Goal: Check status: Check status

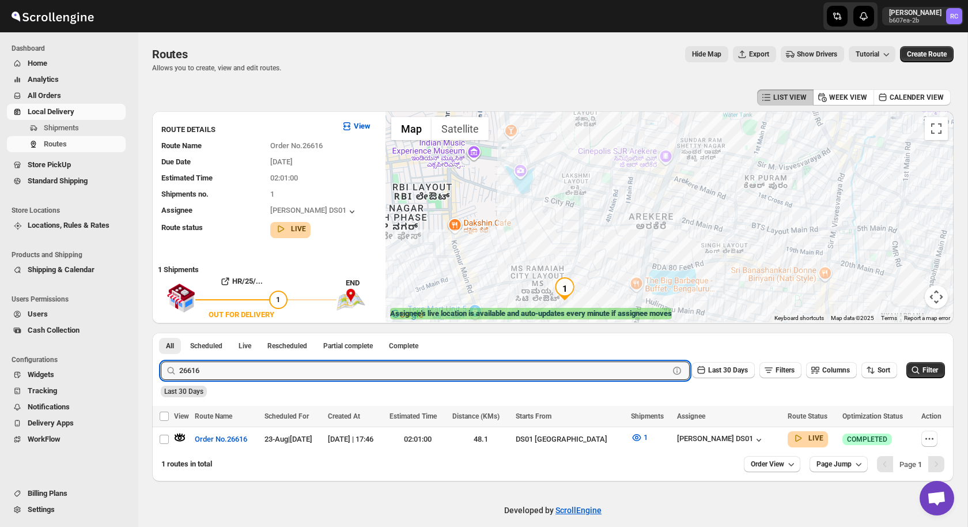
click at [231, 372] on input "26616" at bounding box center [424, 370] width 490 height 18
click at [161, 333] on button "Submit" at bounding box center [177, 339] width 33 height 12
click at [178, 435] on icon "button" at bounding box center [180, 438] width 12 height 12
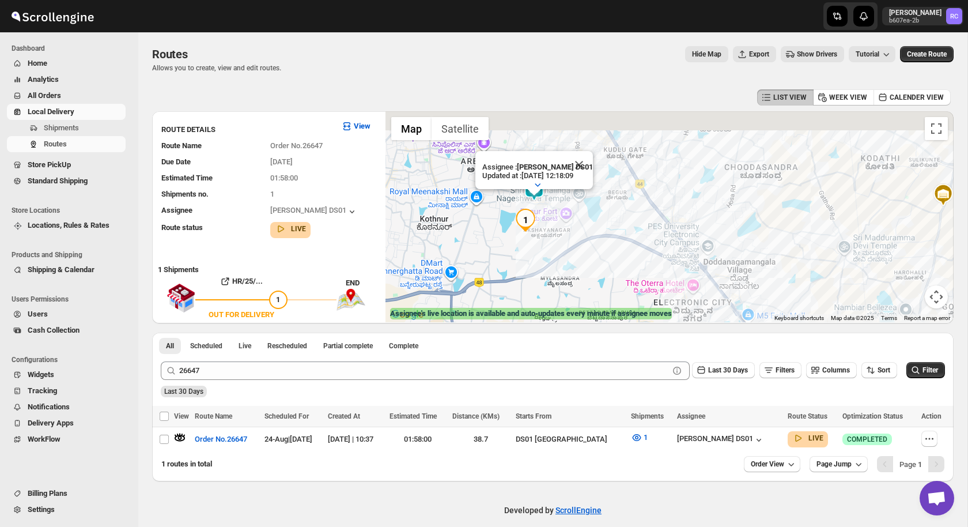
drag, startPoint x: 467, startPoint y: 180, endPoint x: 544, endPoint y: 216, distance: 85.1
click at [537, 218] on img "1" at bounding box center [525, 220] width 23 height 23
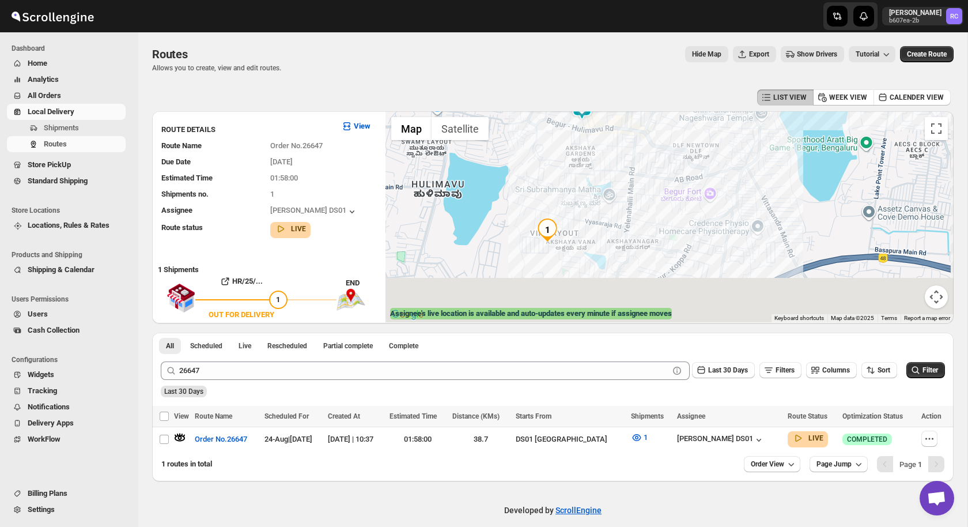
drag, startPoint x: 681, startPoint y: 272, endPoint x: 577, endPoint y: 161, distance: 152.1
click at [577, 161] on div "Assignee : [PERSON_NAME] DS01 Updated at : [DATE] 12:18:09 Duty mode Enabled Ba…" at bounding box center [670, 216] width 568 height 211
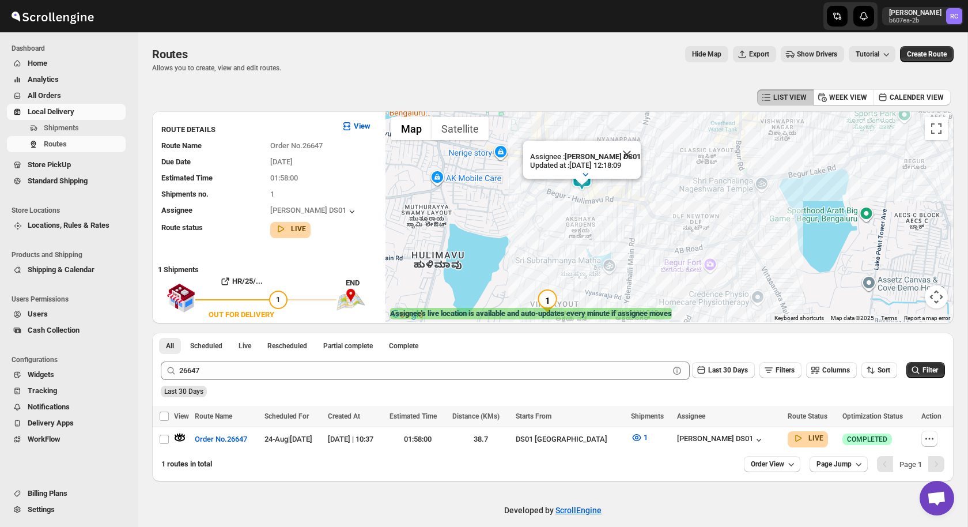
drag, startPoint x: 592, startPoint y: 152, endPoint x: 592, endPoint y: 224, distance: 72.6
click at [592, 225] on div "Assignee : [PERSON_NAME] DS01 Updated at : [DATE] 12:18:09 Duty mode Enabled Ba…" at bounding box center [670, 216] width 568 height 211
click at [630, 150] on button "Close" at bounding box center [627, 155] width 28 height 28
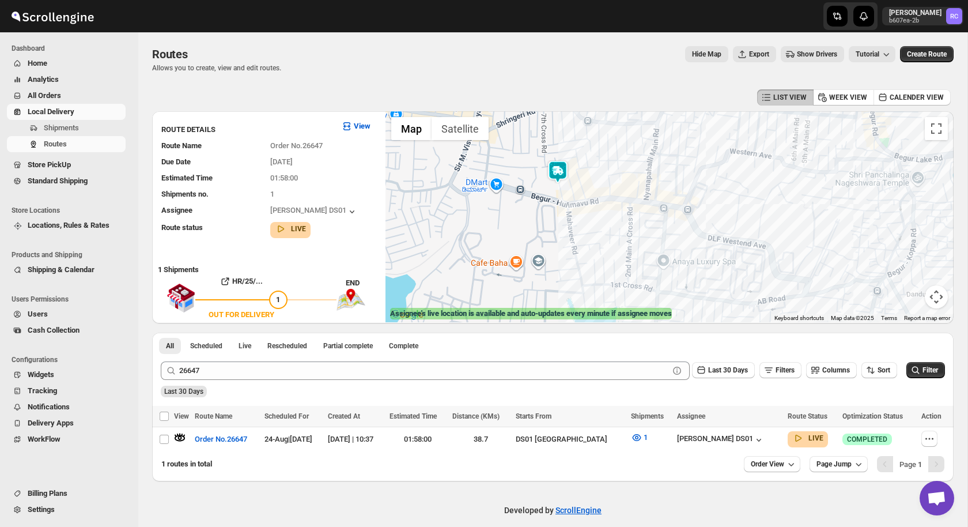
drag, startPoint x: 579, startPoint y: 163, endPoint x: 579, endPoint y: 197, distance: 33.4
click at [579, 197] on div at bounding box center [670, 216] width 568 height 211
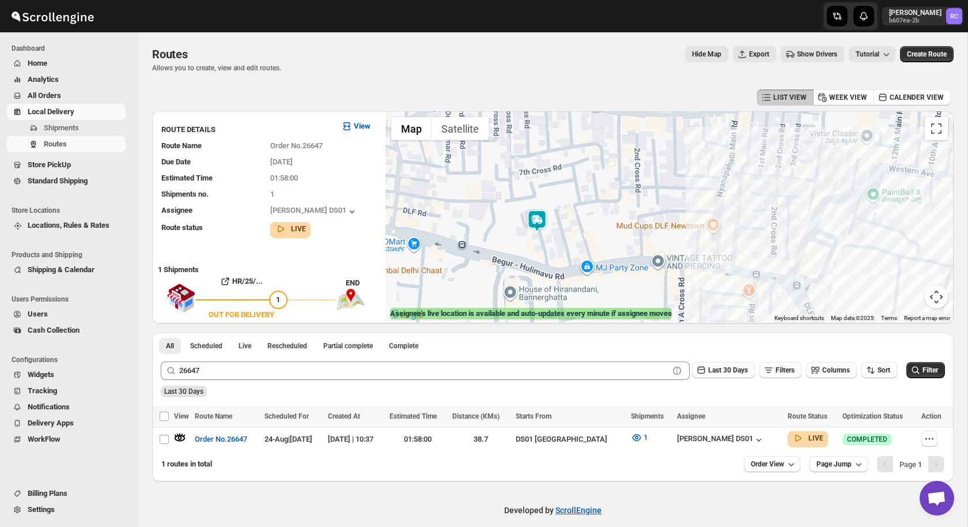
click at [536, 222] on img at bounding box center [537, 220] width 23 height 23
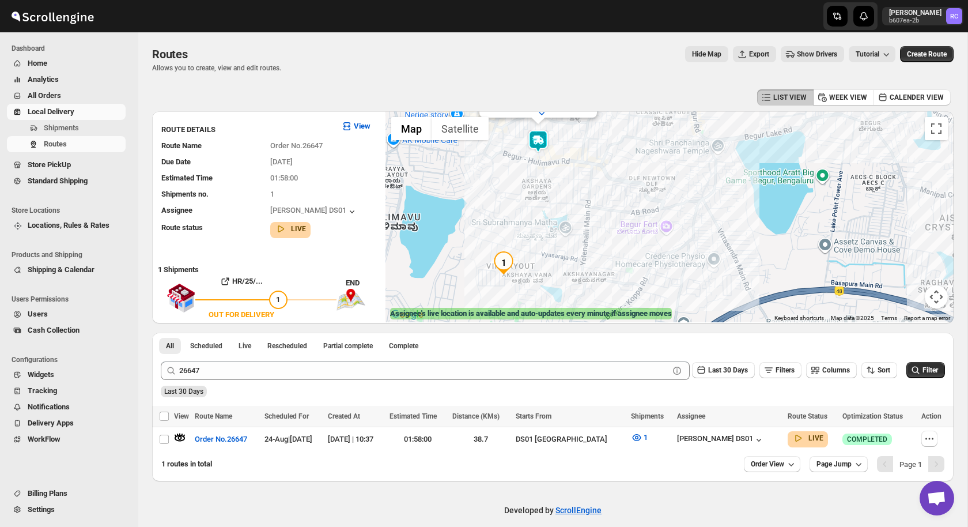
drag, startPoint x: 604, startPoint y: 290, endPoint x: 572, endPoint y: 198, distance: 97.7
click at [572, 198] on div "Assignee : [PERSON_NAME] DS01 Updated at : [DATE] 12:18:16 Duty mode Enabled Ba…" at bounding box center [670, 216] width 568 height 211
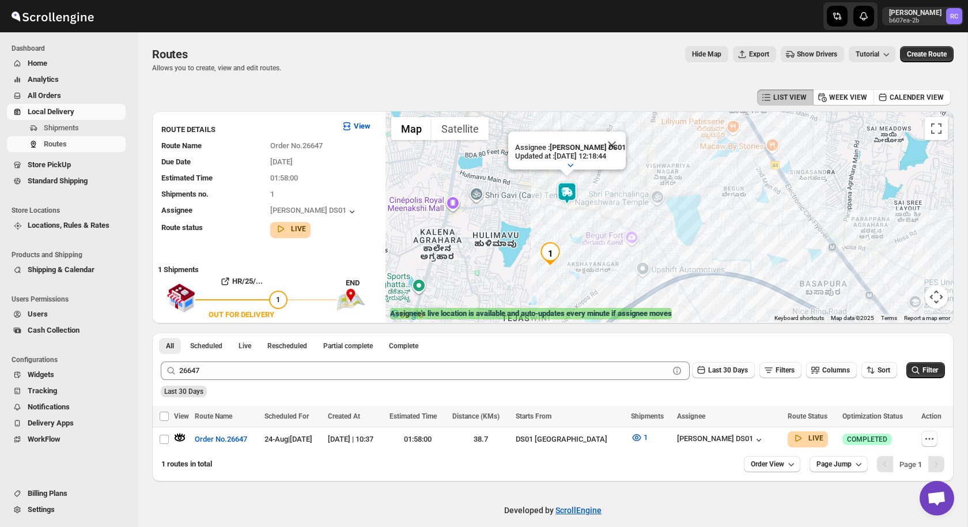
drag, startPoint x: 601, startPoint y: 225, endPoint x: 597, endPoint y: 202, distance: 22.8
click at [597, 203] on div "Assignee : [PERSON_NAME] DS01 Updated at : [DATE] 12:18:44 Duty mode Enabled Ba…" at bounding box center [670, 216] width 568 height 211
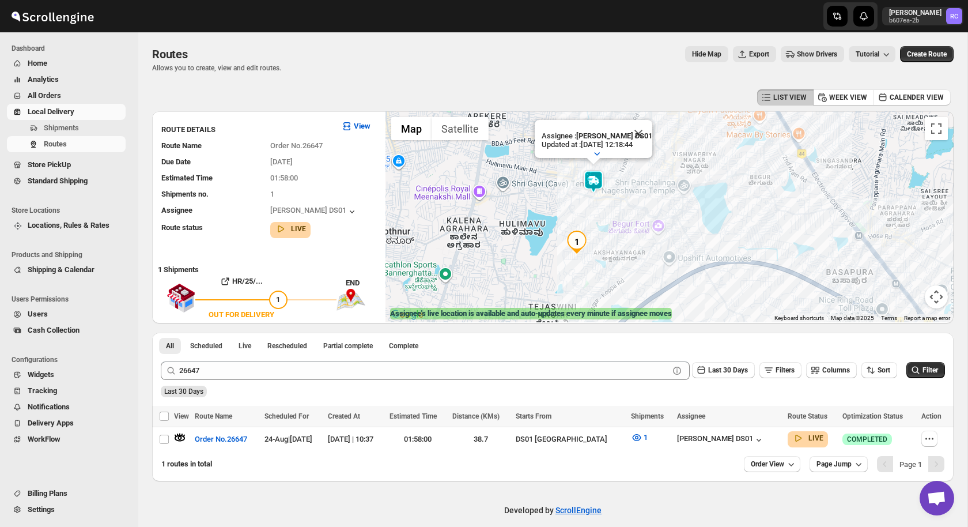
drag, startPoint x: 587, startPoint y: 275, endPoint x: 616, endPoint y: 247, distance: 39.9
click at [616, 247] on div "Assignee : [PERSON_NAME] DS01 Updated at : [DATE] 12:18:44 Duty mode Enabled Ba…" at bounding box center [670, 216] width 568 height 211
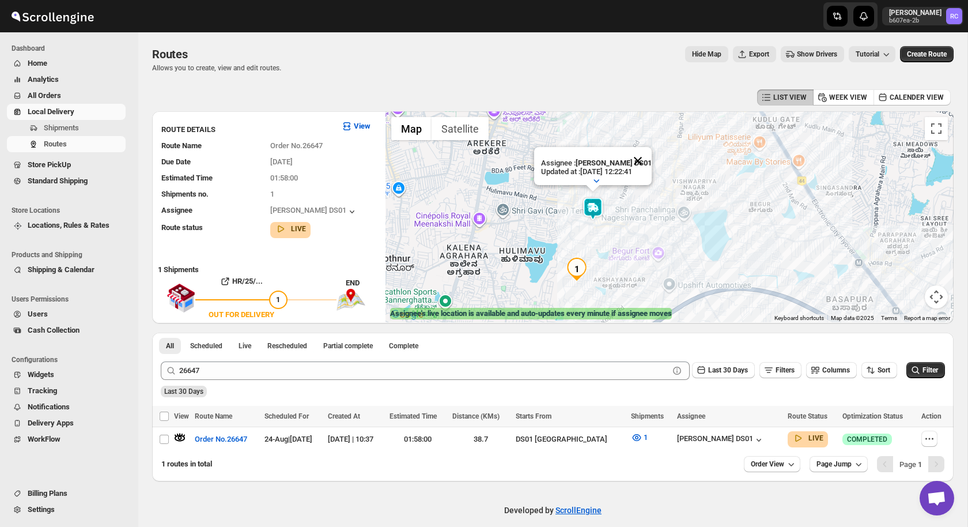
click at [638, 158] on button "Close" at bounding box center [638, 161] width 28 height 28
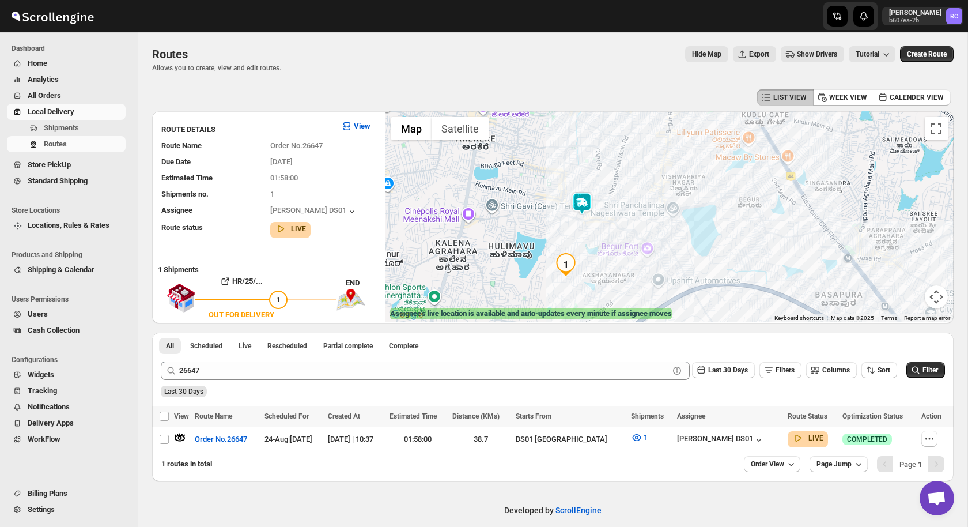
click at [583, 202] on img at bounding box center [582, 203] width 23 height 23
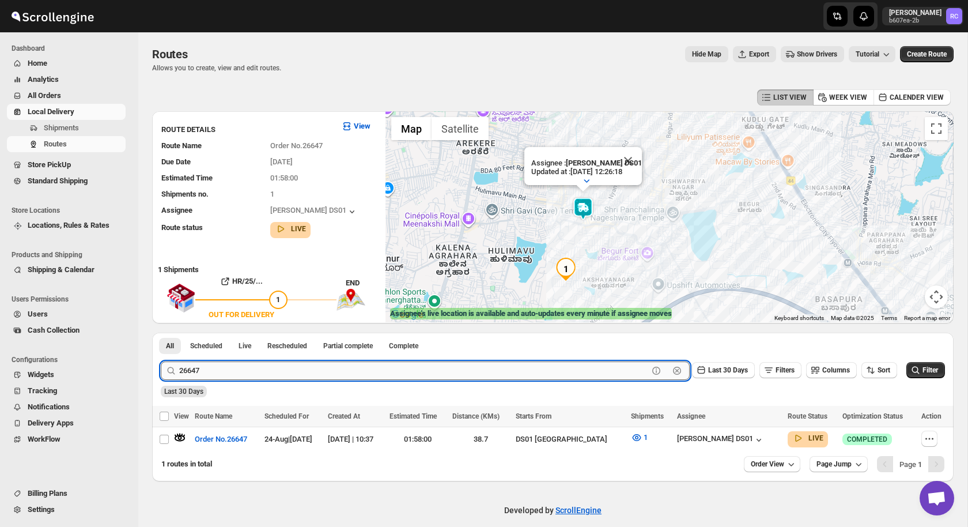
click at [250, 373] on input "26647" at bounding box center [413, 370] width 469 height 18
paste input "6"
click at [161, 333] on button "Submit" at bounding box center [177, 339] width 33 height 12
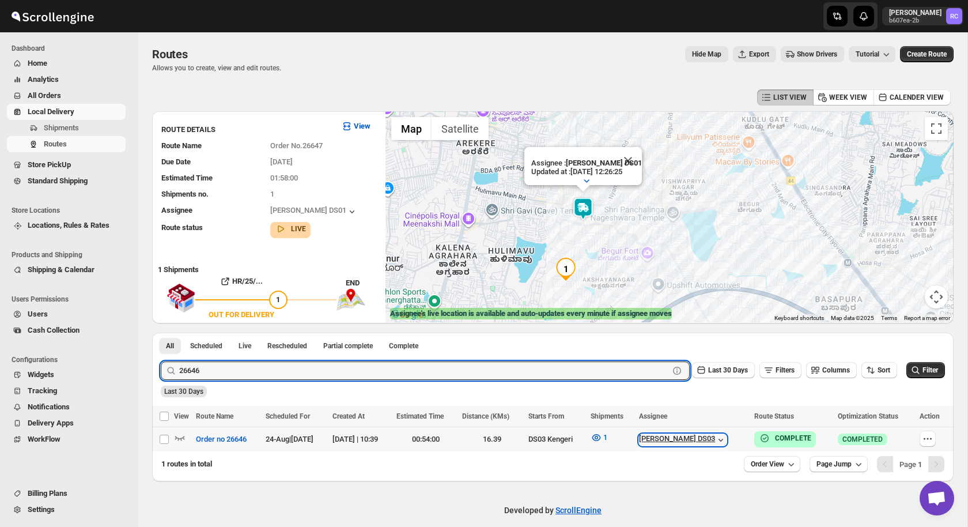
click at [727, 438] on icon "button" at bounding box center [721, 440] width 12 height 12
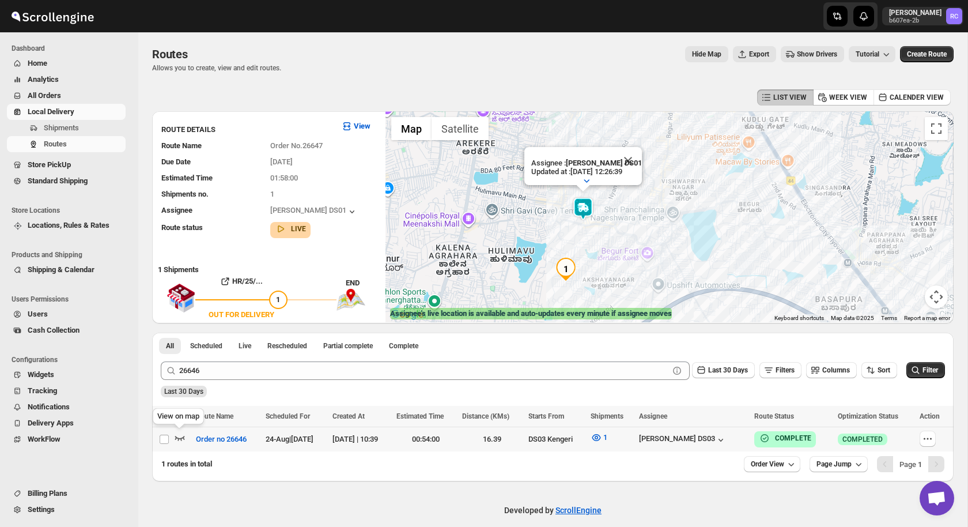
click at [177, 434] on icon "button" at bounding box center [180, 438] width 12 height 12
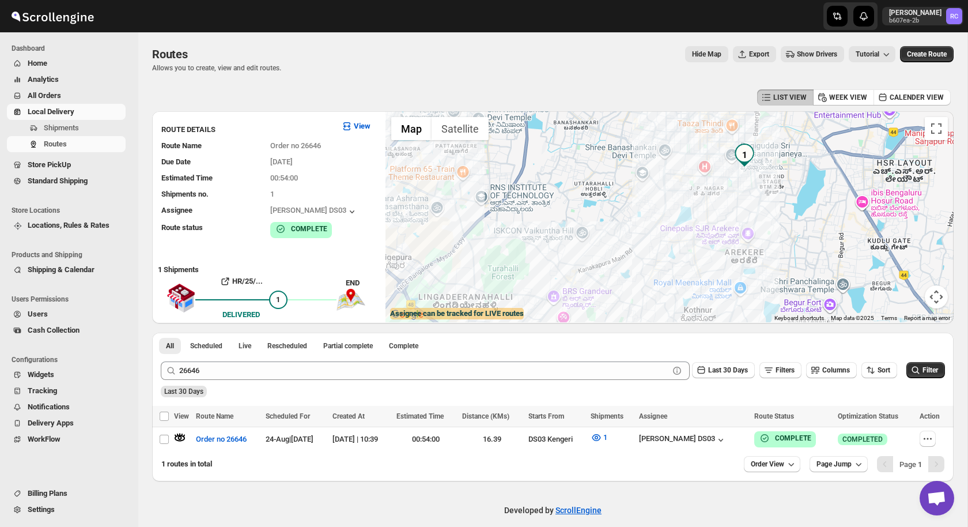
drag, startPoint x: 714, startPoint y: 215, endPoint x: 601, endPoint y: 232, distance: 113.6
click at [601, 232] on div at bounding box center [670, 216] width 568 height 211
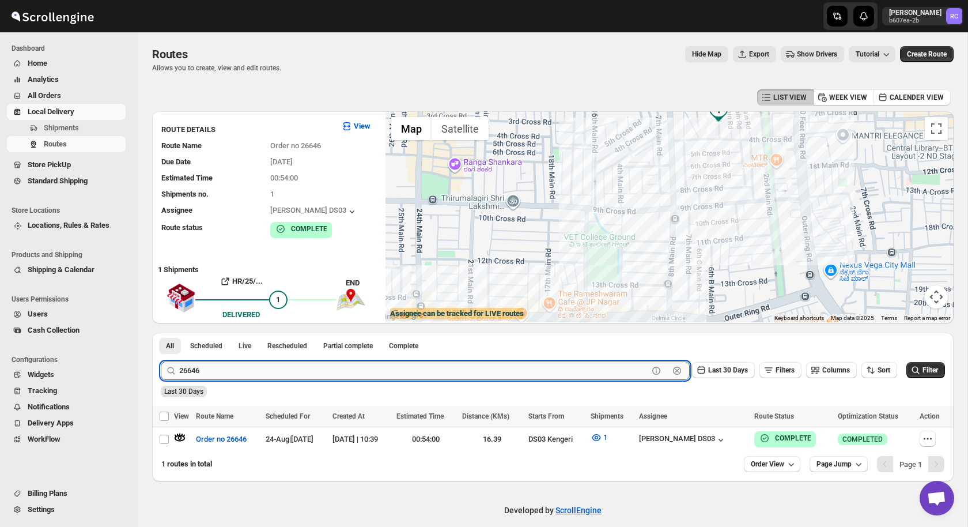
click at [253, 365] on input "26646" at bounding box center [413, 370] width 469 height 18
paste input "7"
click at [161, 333] on button "Submit" at bounding box center [177, 339] width 33 height 12
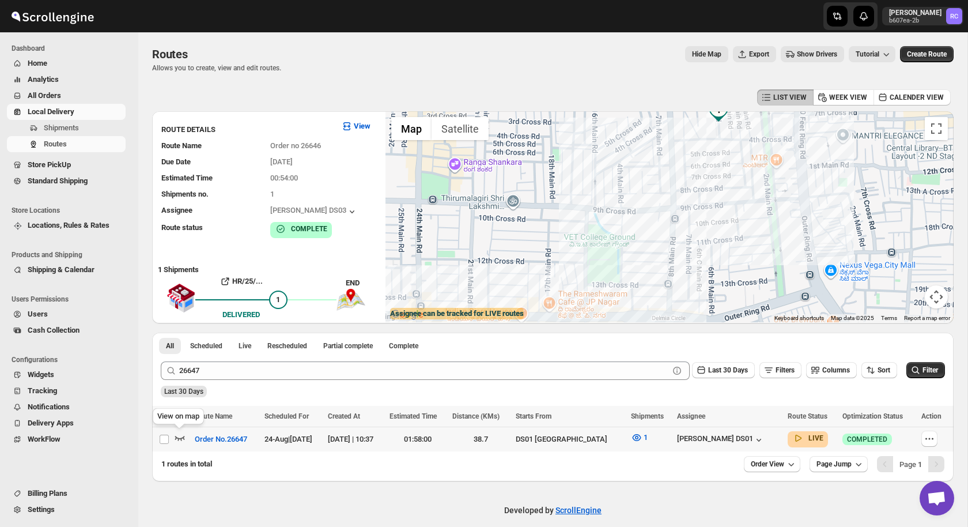
click at [180, 437] on icon "button" at bounding box center [180, 438] width 10 height 5
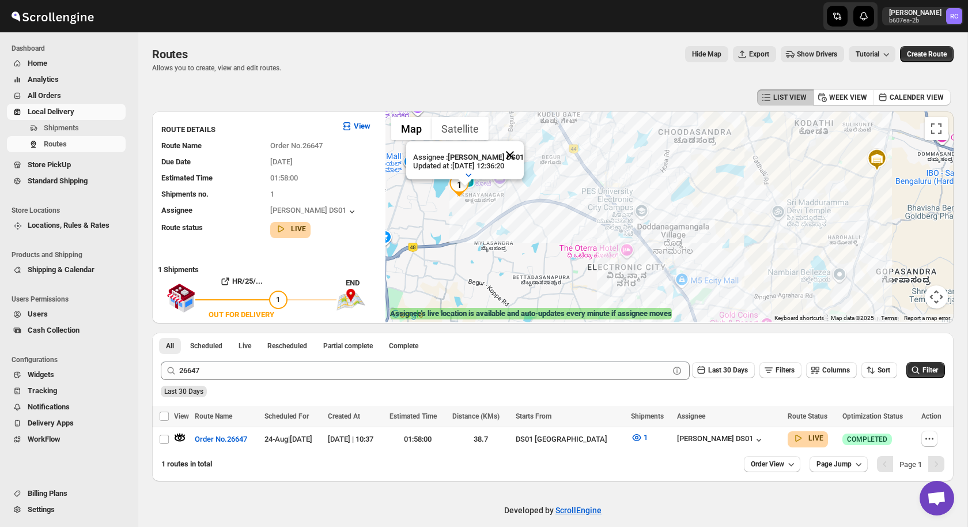
click at [507, 161] on button "Close" at bounding box center [510, 155] width 28 height 28
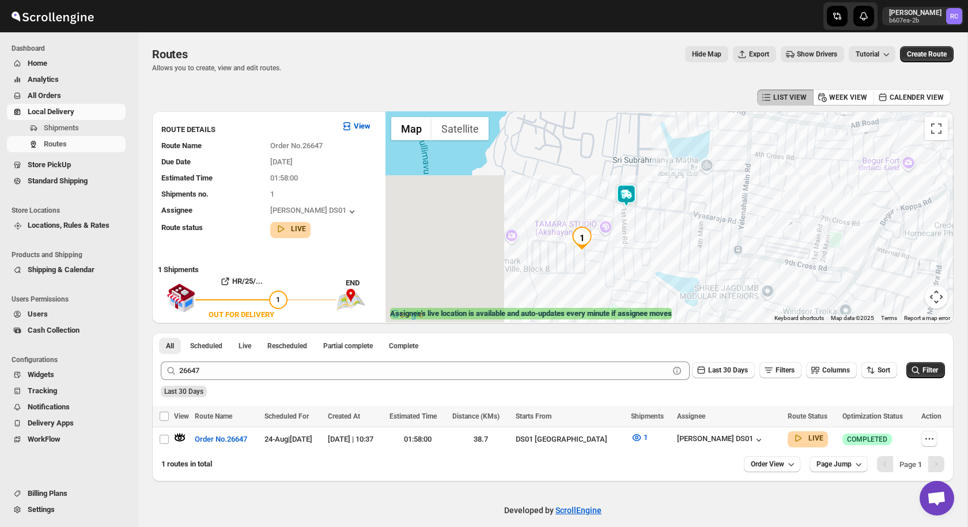
drag, startPoint x: 465, startPoint y: 167, endPoint x: 648, endPoint y: 247, distance: 200.0
click at [648, 248] on div at bounding box center [670, 216] width 568 height 211
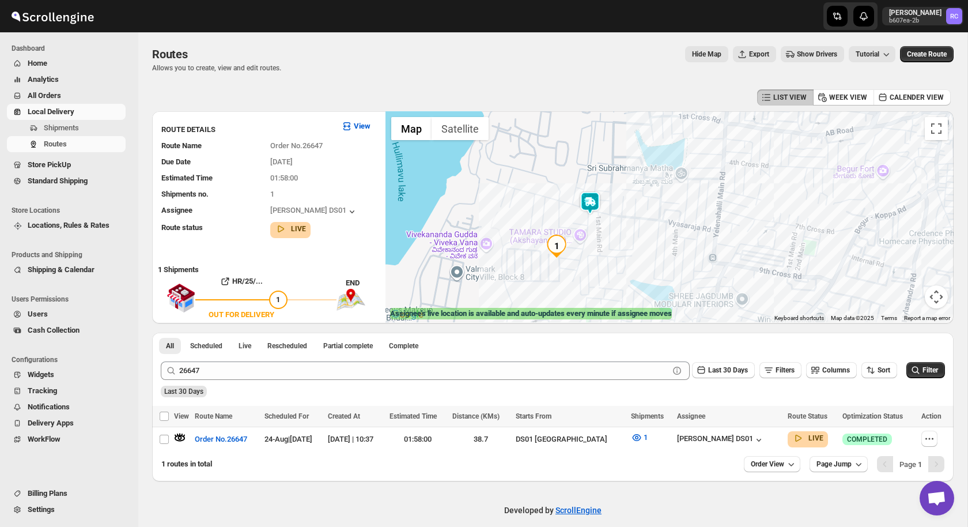
drag, startPoint x: 586, startPoint y: 263, endPoint x: 572, endPoint y: 254, distance: 16.3
click at [572, 254] on div at bounding box center [670, 216] width 568 height 211
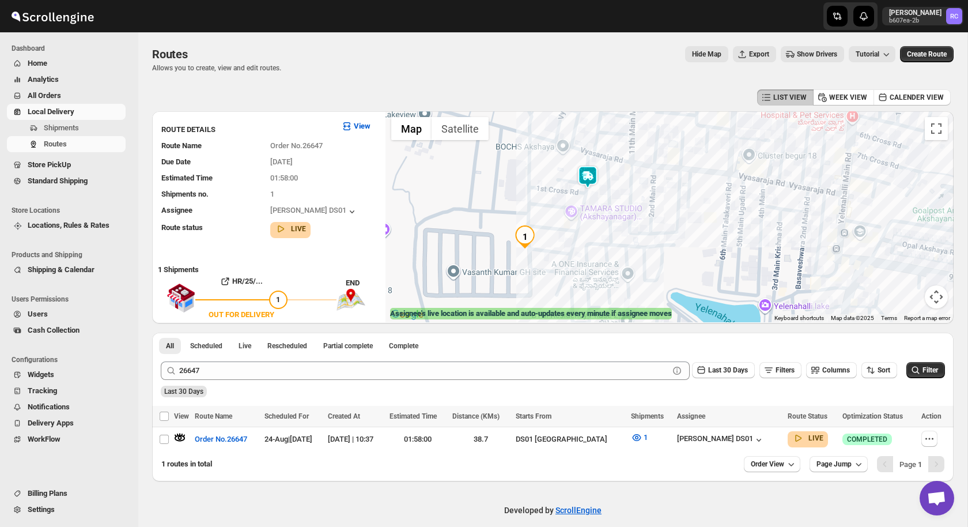
click at [597, 183] on img at bounding box center [587, 176] width 23 height 23
click at [588, 182] on img at bounding box center [587, 176] width 23 height 23
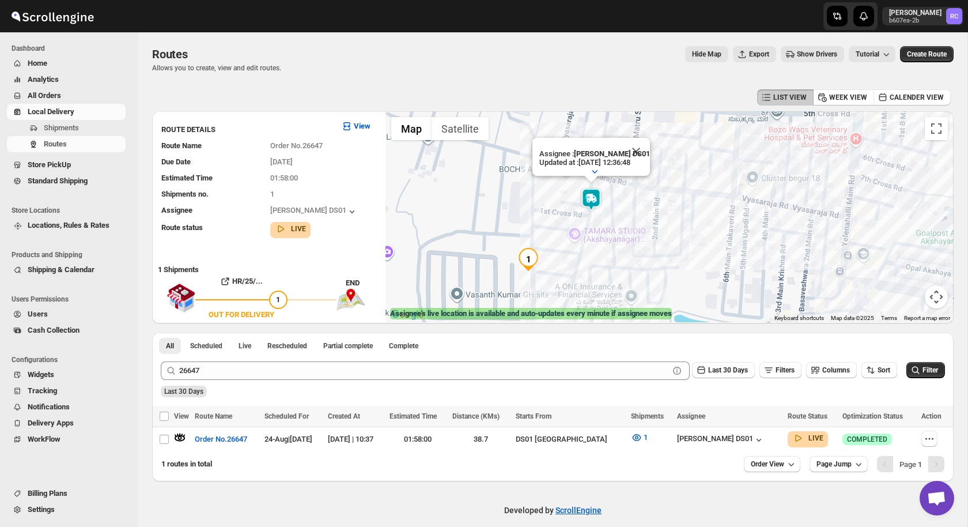
drag, startPoint x: 554, startPoint y: 262, endPoint x: 565, endPoint y: 223, distance: 40.7
click at [565, 223] on div "Assignee : [PERSON_NAME] DS01 Updated at : [DATE] 12:36:48 Duty mode Enabled Ba…" at bounding box center [670, 216] width 568 height 211
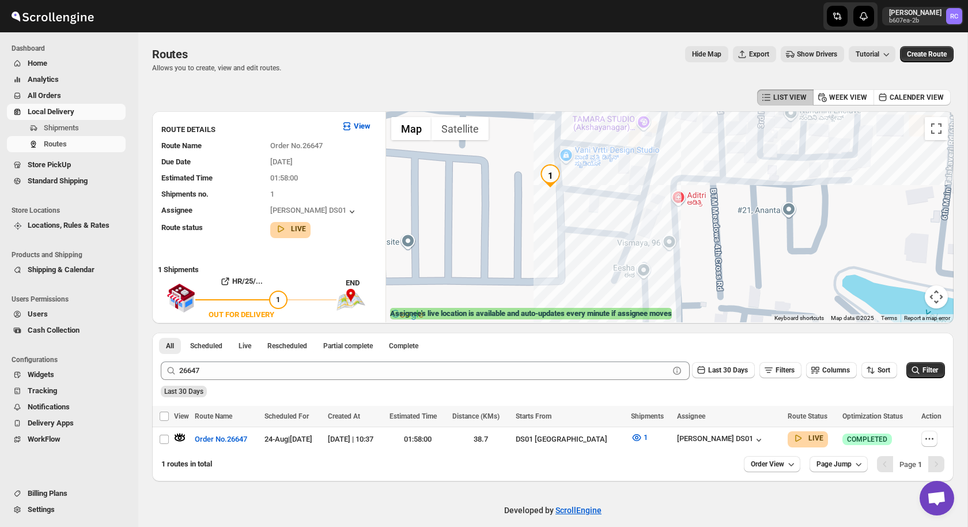
drag, startPoint x: 534, startPoint y: 246, endPoint x: 580, endPoint y: 169, distance: 89.5
click at [580, 169] on div "Assignee : [PERSON_NAME] DS01 Updated at : [DATE] 12:36:48 Duty mode Enabled Ba…" at bounding box center [670, 216] width 568 height 211
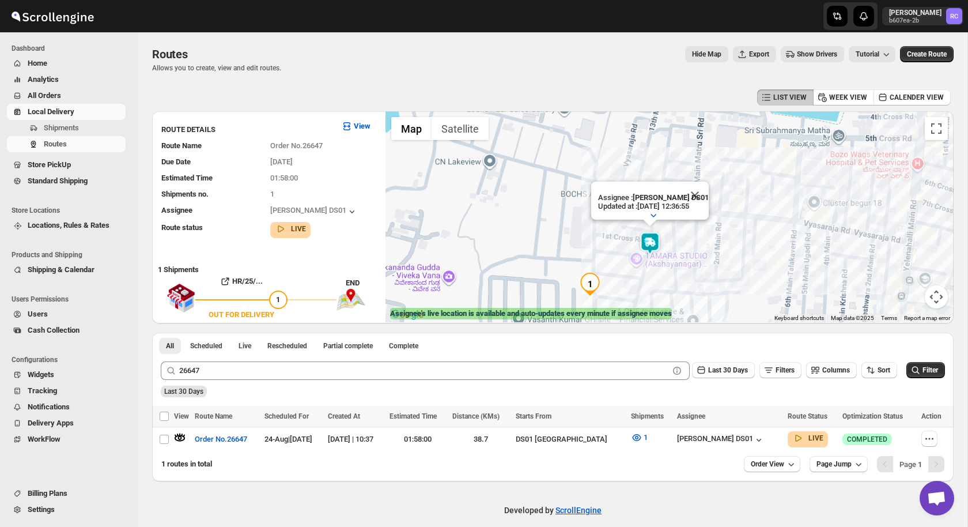
drag, startPoint x: 626, startPoint y: 262, endPoint x: 578, endPoint y: 235, distance: 55.5
click at [578, 235] on div "Assignee : [PERSON_NAME] DS01 Updated at : [DATE] 12:36:55 Duty mode Enabled Ba…" at bounding box center [670, 216] width 568 height 211
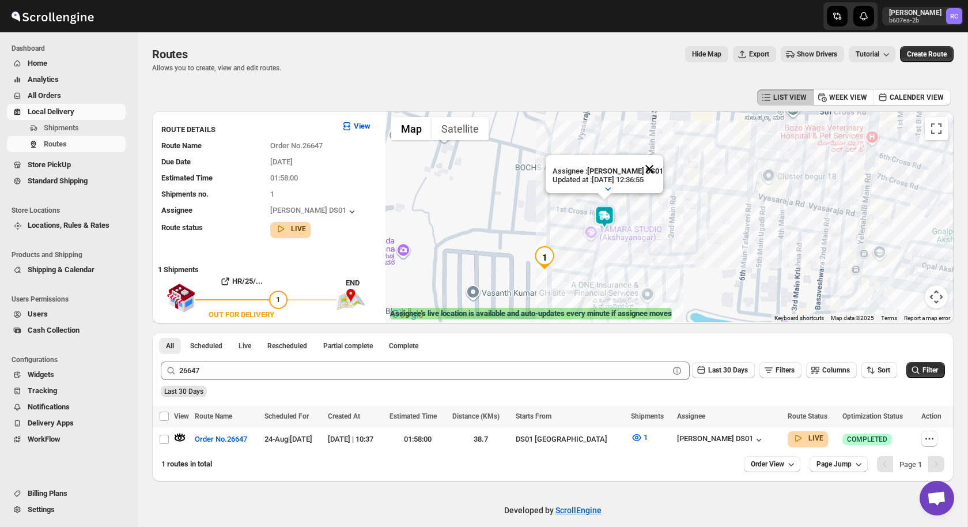
click at [656, 162] on button "Close" at bounding box center [650, 169] width 28 height 28
click at [597, 262] on img at bounding box center [590, 262] width 23 height 23
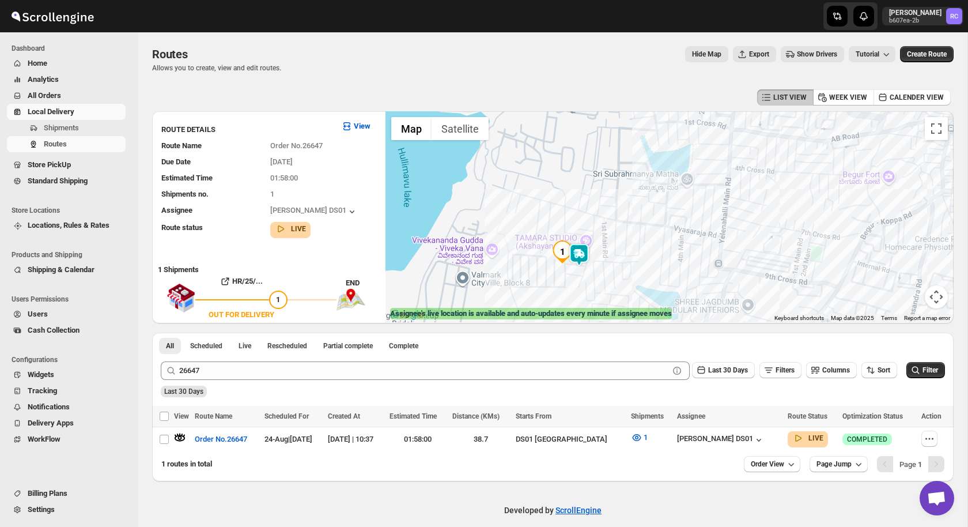
click at [601, 227] on div "To navigate, press the arrow keys." at bounding box center [670, 216] width 568 height 211
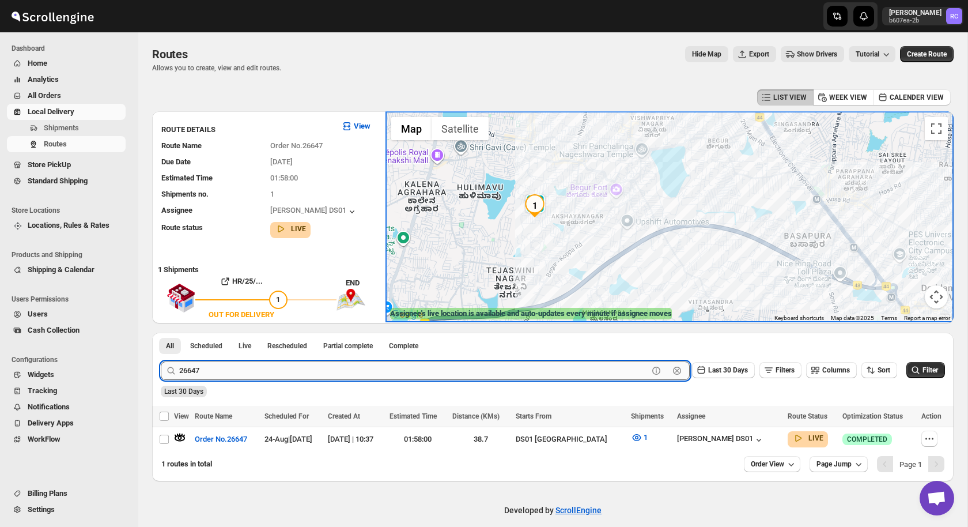
click at [217, 373] on input "26647" at bounding box center [413, 370] width 469 height 18
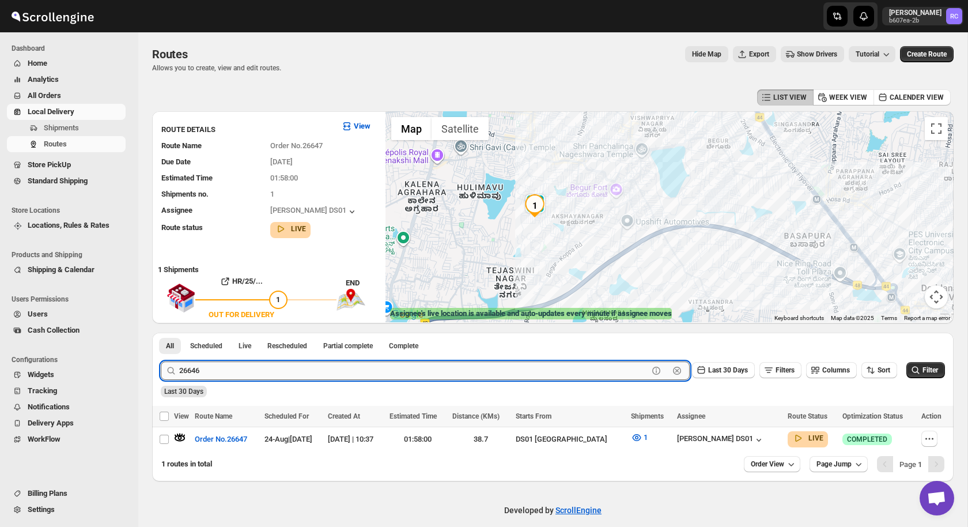
type input "26646"
click at [161, 333] on button "Submit" at bounding box center [177, 339] width 33 height 12
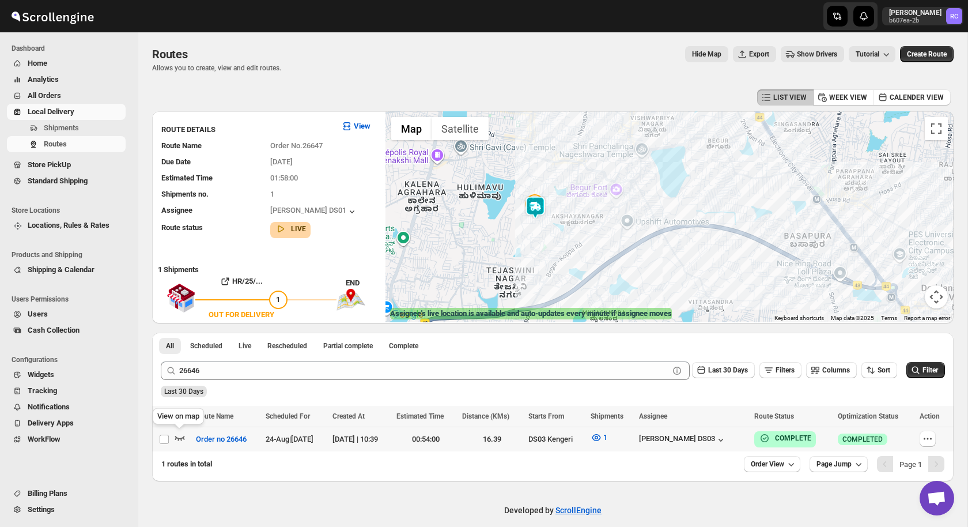
click at [177, 437] on icon "button" at bounding box center [180, 438] width 10 height 5
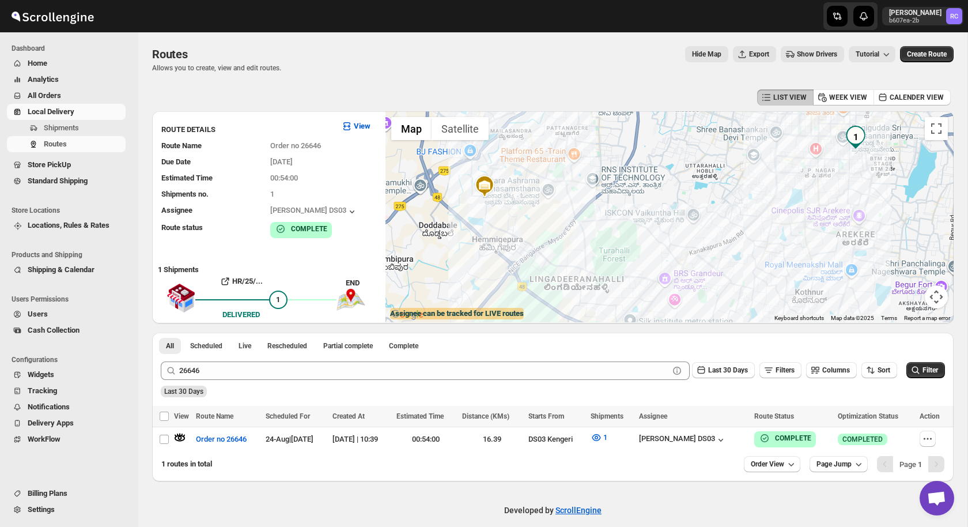
drag, startPoint x: 823, startPoint y: 158, endPoint x: 671, endPoint y: 209, distance: 159.8
click at [671, 209] on div at bounding box center [670, 216] width 568 height 211
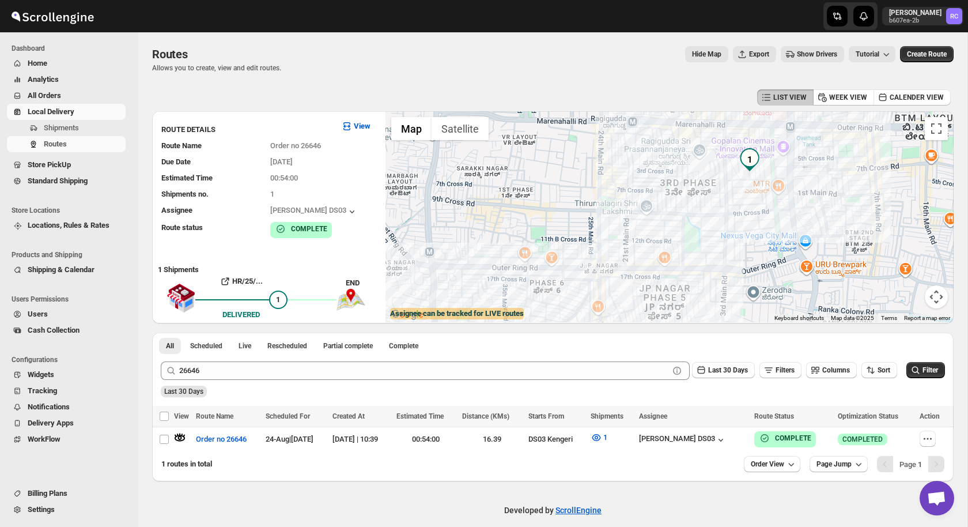
drag, startPoint x: 796, startPoint y: 206, endPoint x: 714, endPoint y: 237, distance: 87.9
click at [714, 237] on div at bounding box center [670, 216] width 568 height 211
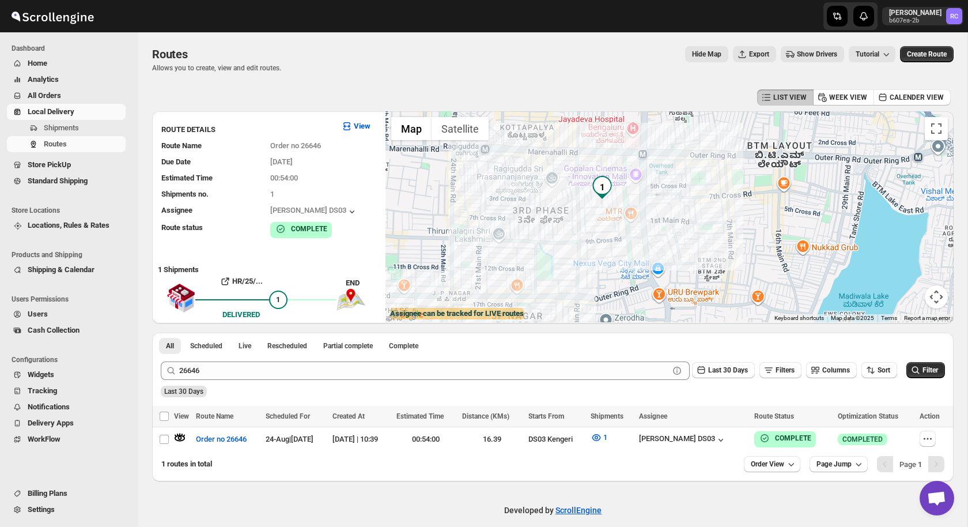
drag, startPoint x: 562, startPoint y: 271, endPoint x: 542, endPoint y: 199, distance: 74.7
click at [542, 199] on div at bounding box center [670, 216] width 568 height 211
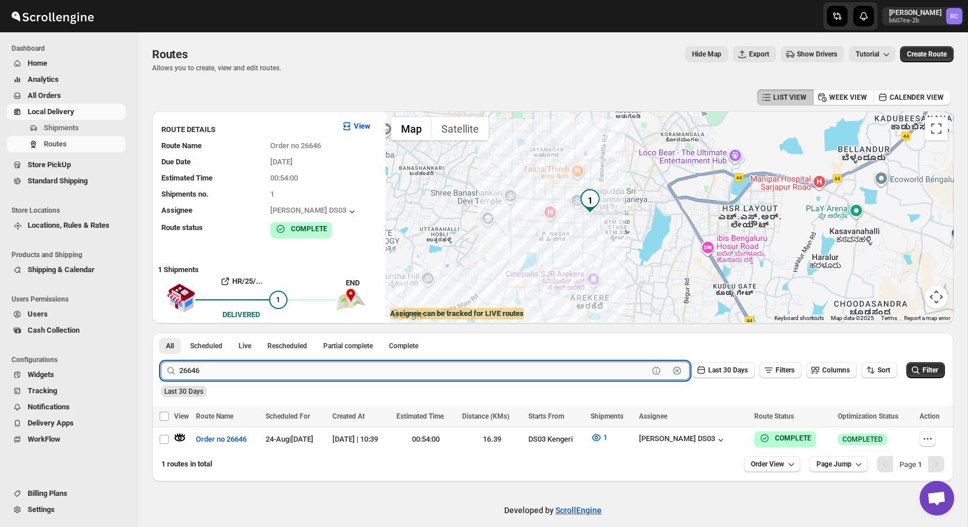
click at [224, 378] on input "26646" at bounding box center [413, 370] width 469 height 18
click at [727, 435] on icon "button" at bounding box center [721, 440] width 12 height 12
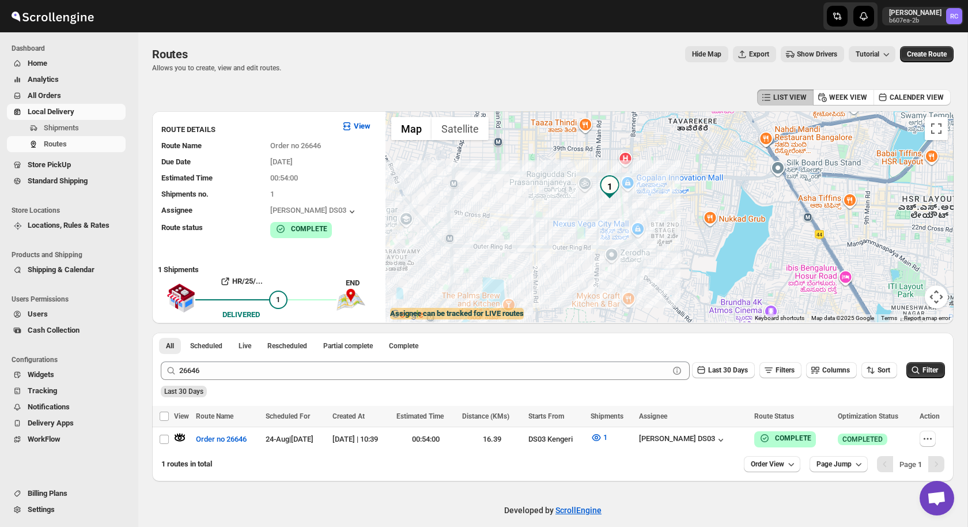
drag, startPoint x: 516, startPoint y: 252, endPoint x: 558, endPoint y: 214, distance: 56.3
click at [558, 214] on div at bounding box center [670, 216] width 568 height 211
